Goal: Transaction & Acquisition: Purchase product/service

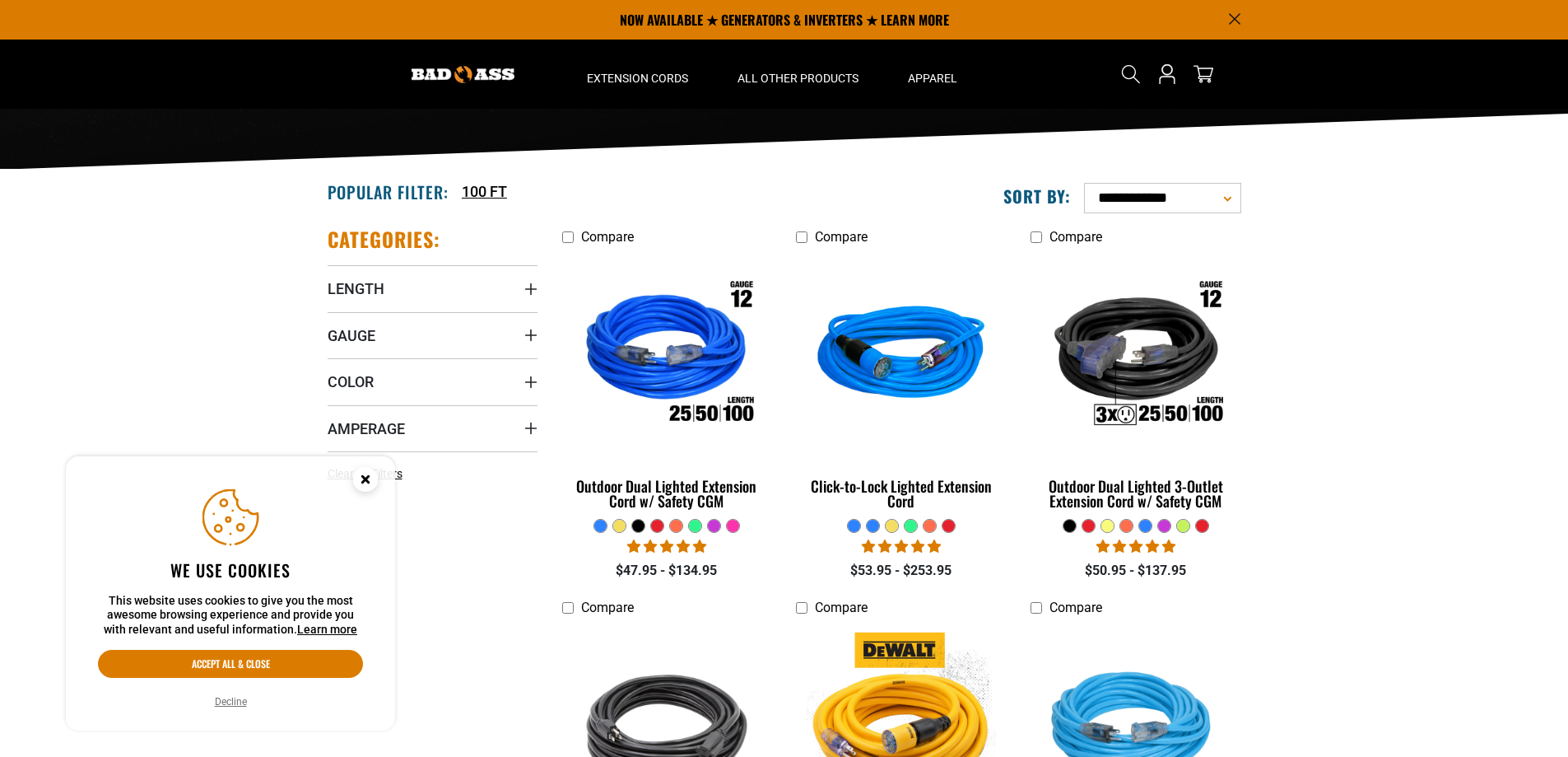
scroll to position [247, 0]
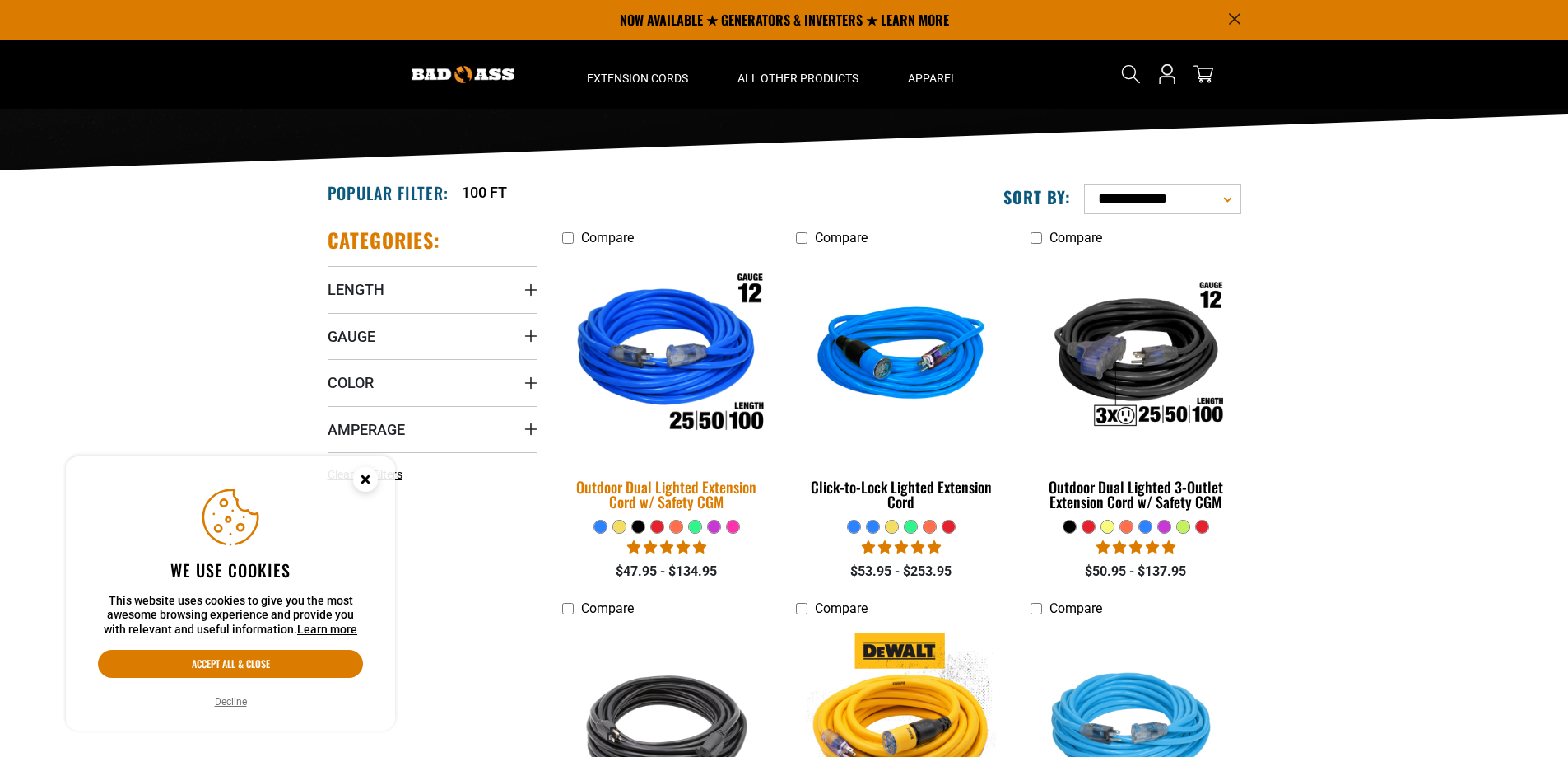
click at [656, 358] on img at bounding box center [667, 356] width 230 height 211
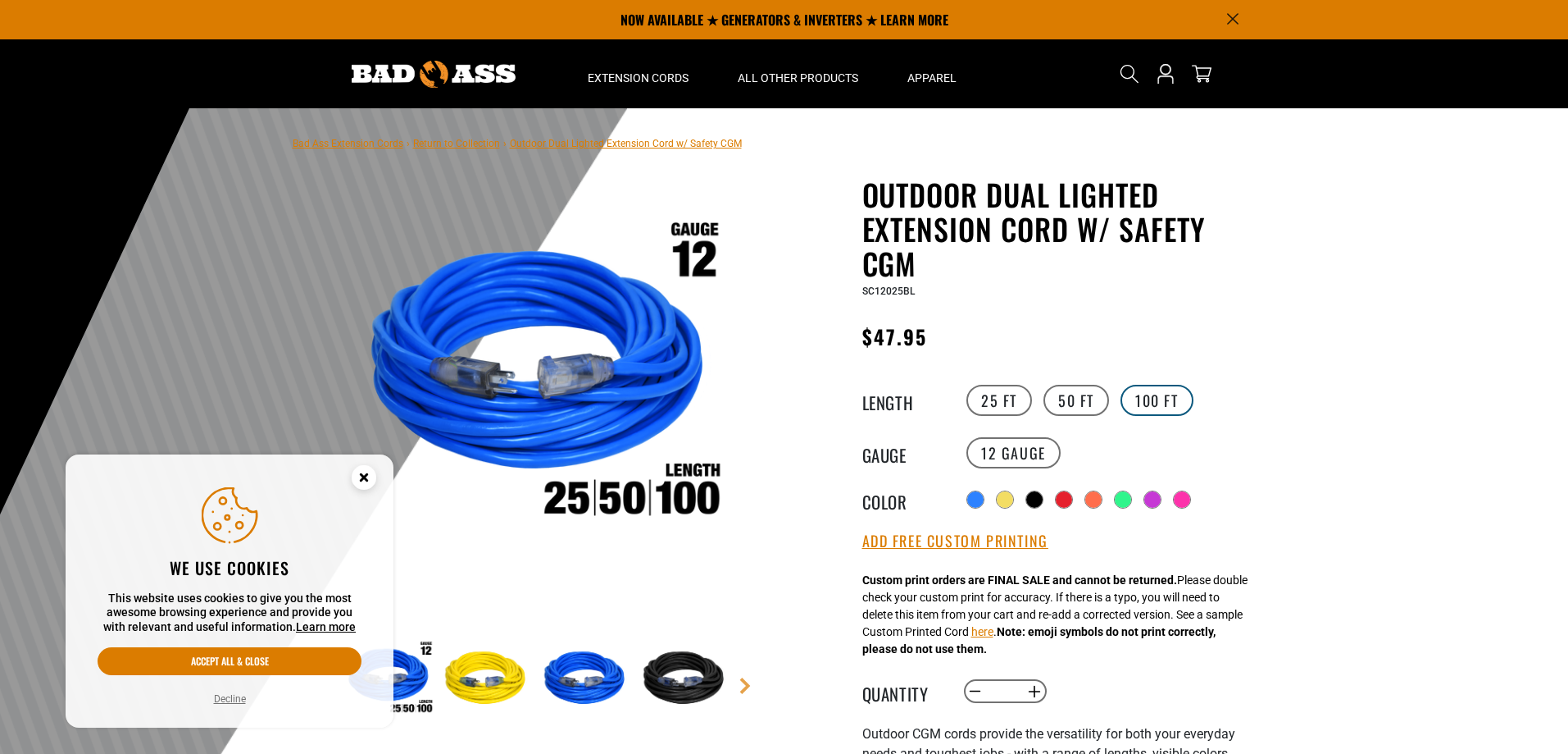
click at [1148, 399] on label "100 FT" at bounding box center [1156, 399] width 73 height 31
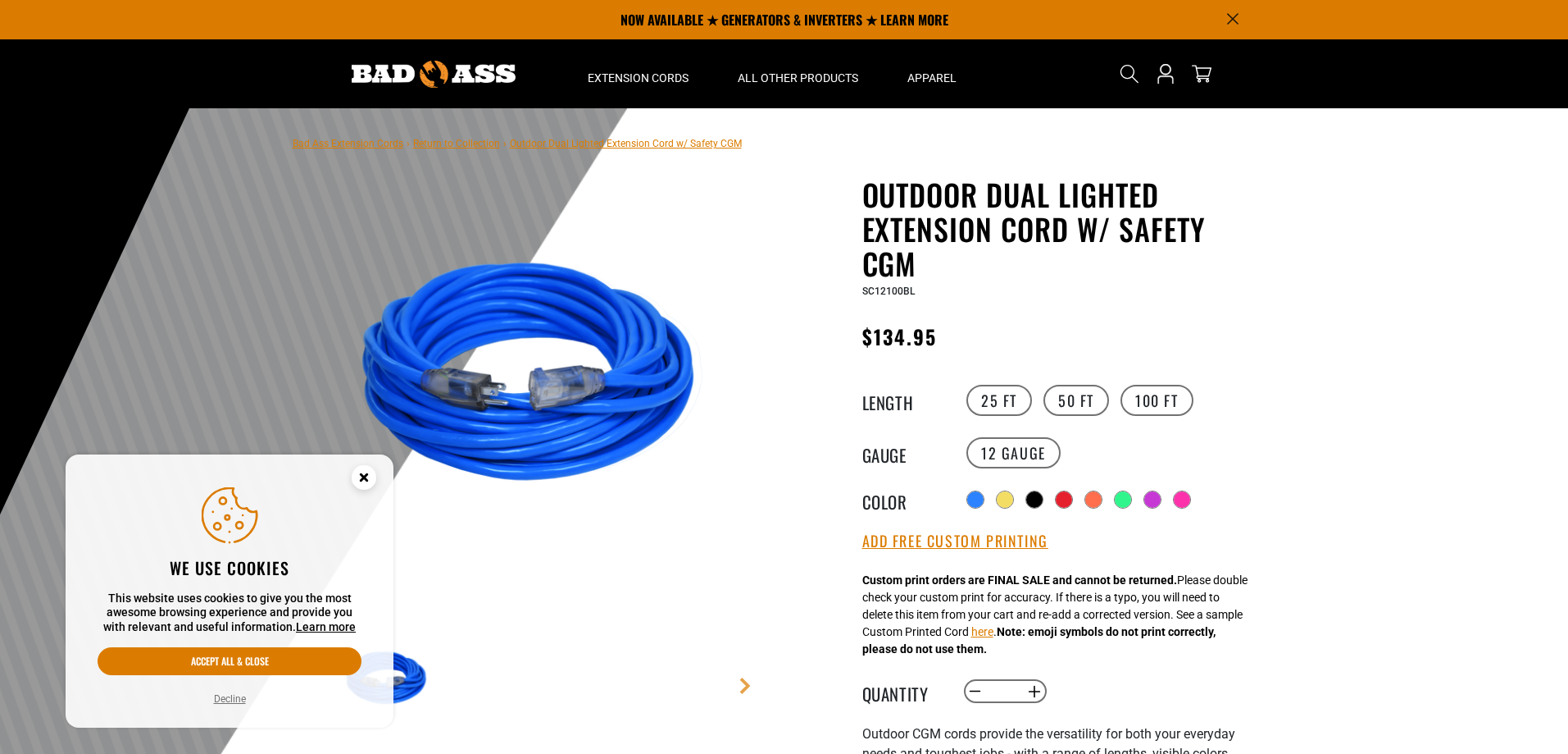
click at [367, 471] on circle "Cookie Consent" at bounding box center [363, 477] width 25 height 25
